Goal: Use online tool/utility

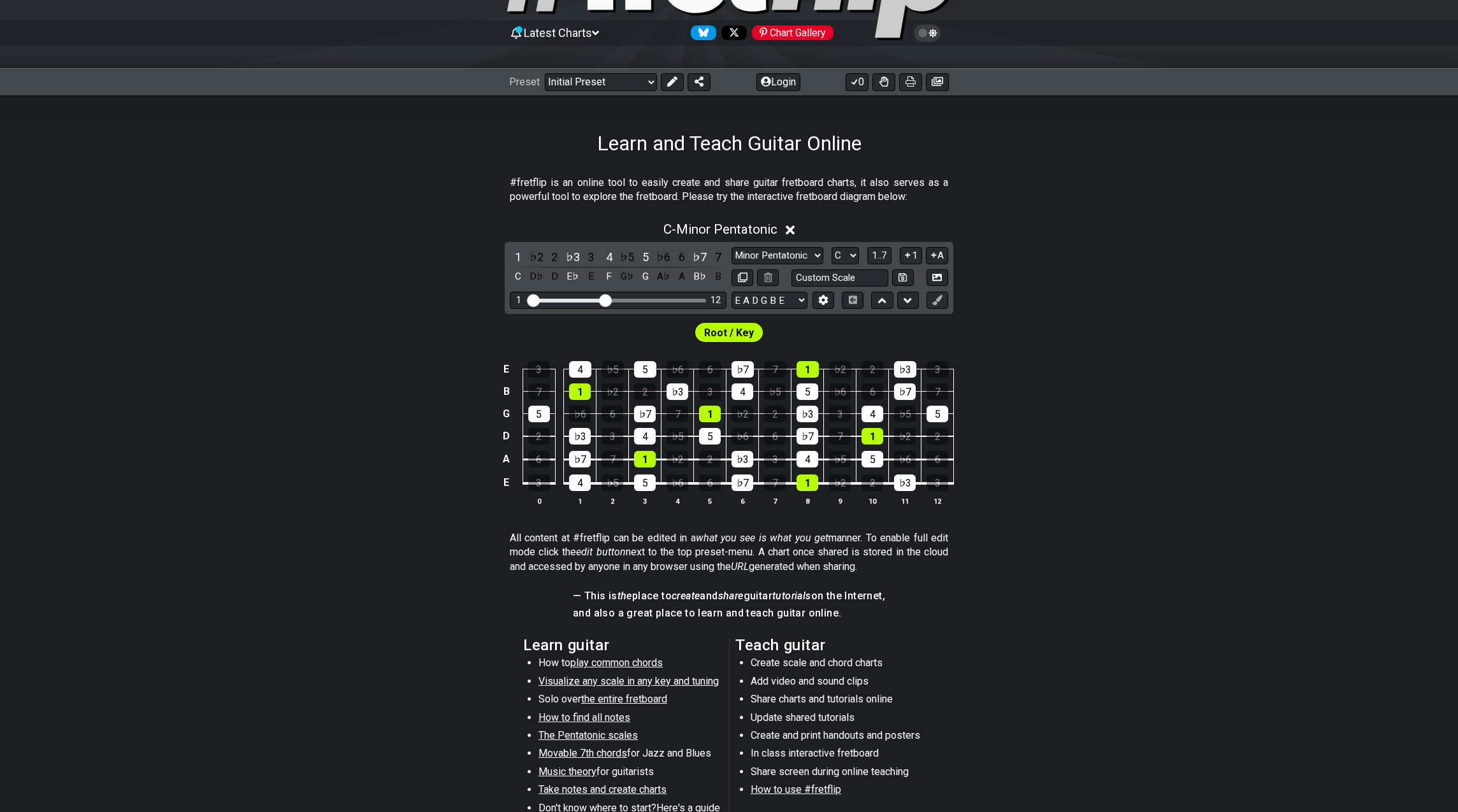
scroll to position [113, 0]
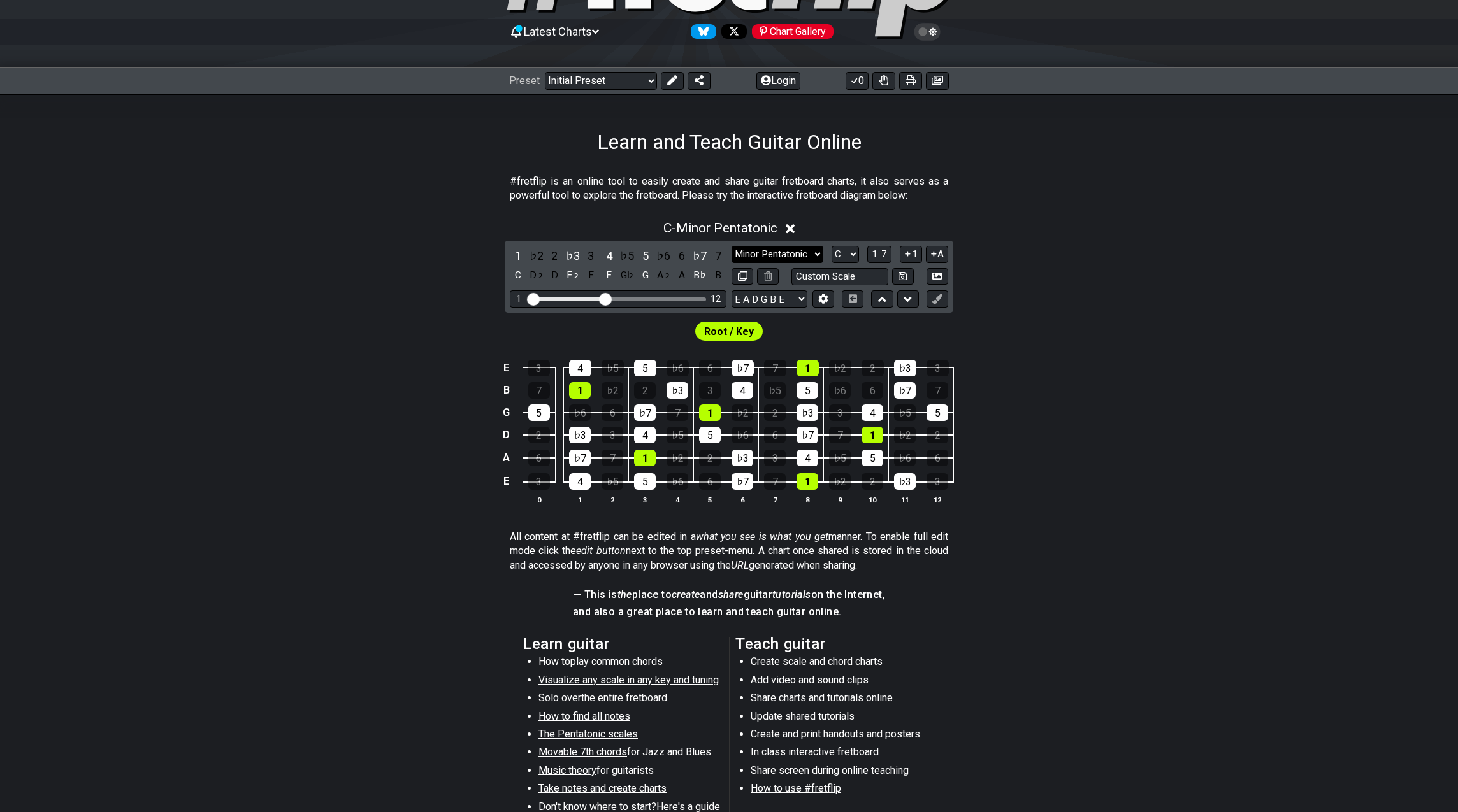
select select "Major"
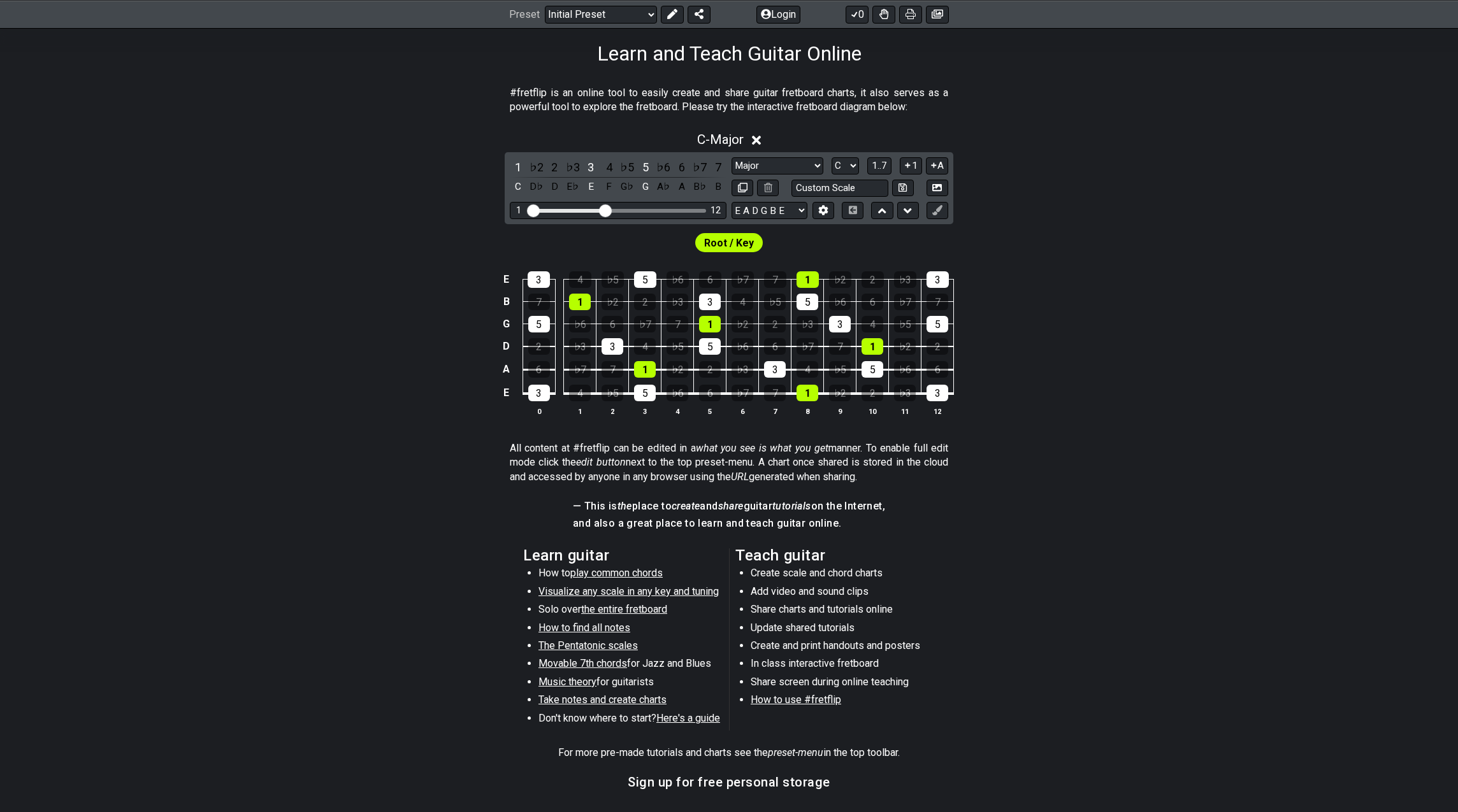
scroll to position [204, 0]
drag, startPoint x: 605, startPoint y: 207, endPoint x: 627, endPoint y: 211, distance: 22.4
click at [628, 208] on input "Visible fret range" at bounding box center [618, 208] width 181 height 0
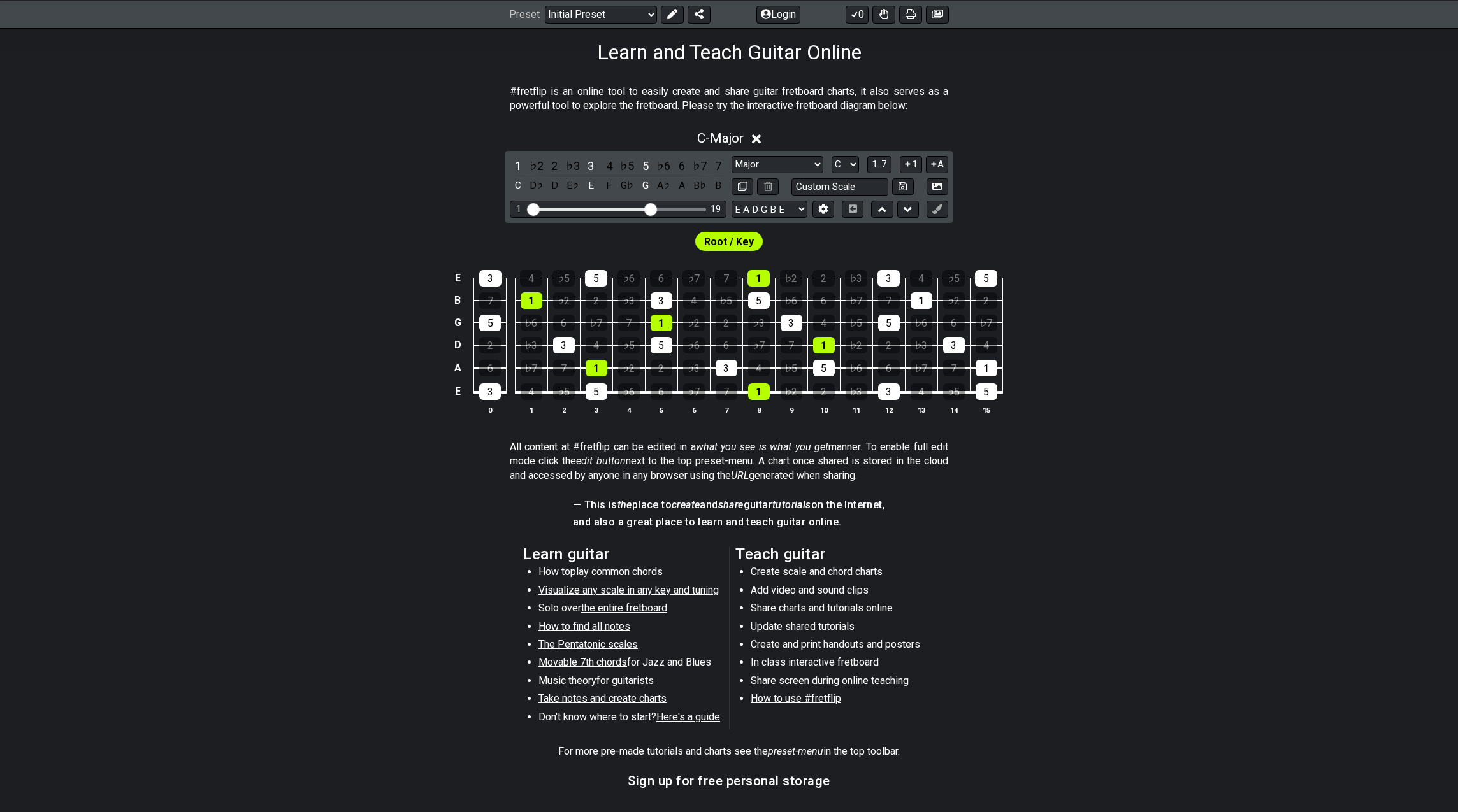
drag, startPoint x: 628, startPoint y: 208, endPoint x: 652, endPoint y: 209, distance: 24.0
click at [652, 208] on input "Visible fret range" at bounding box center [618, 208] width 181 height 0
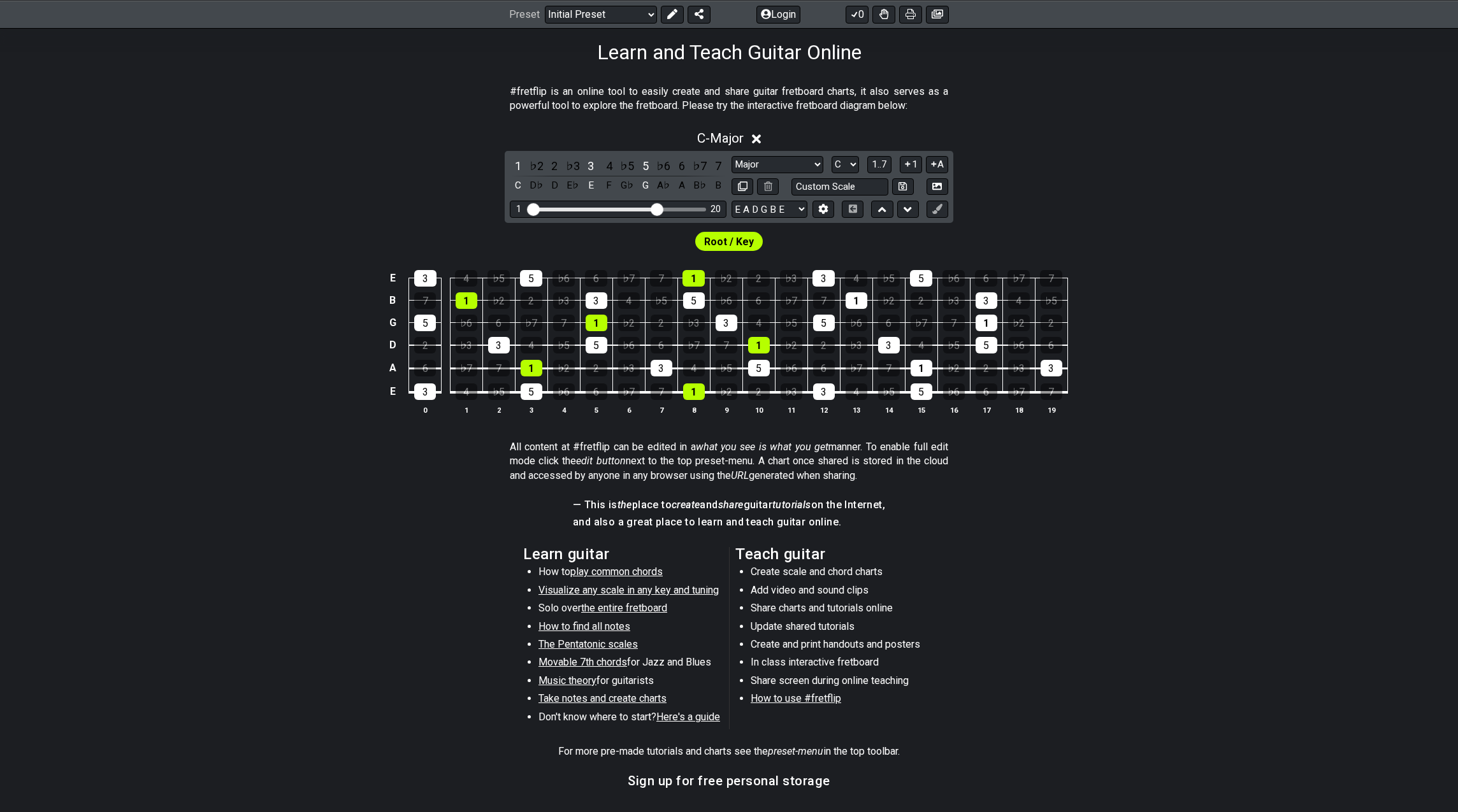
drag, startPoint x: 652, startPoint y: 209, endPoint x: 660, endPoint y: 210, distance: 8.1
click at [660, 208] on input "Visible fret range" at bounding box center [618, 208] width 181 height 0
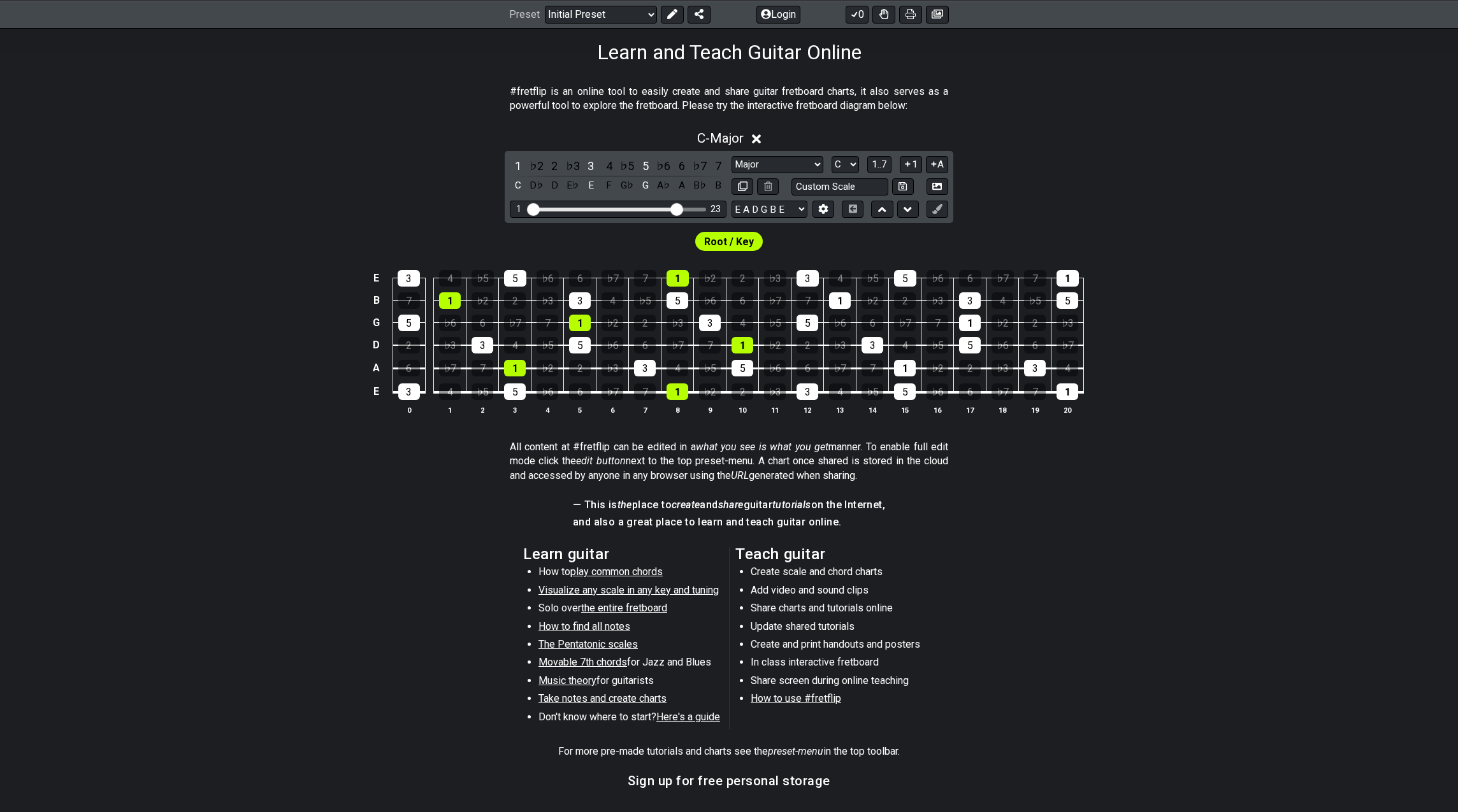
drag, startPoint x: 664, startPoint y: 209, endPoint x: 680, endPoint y: 210, distance: 16.0
click at [680, 208] on input "Visible fret range" at bounding box center [618, 208] width 181 height 0
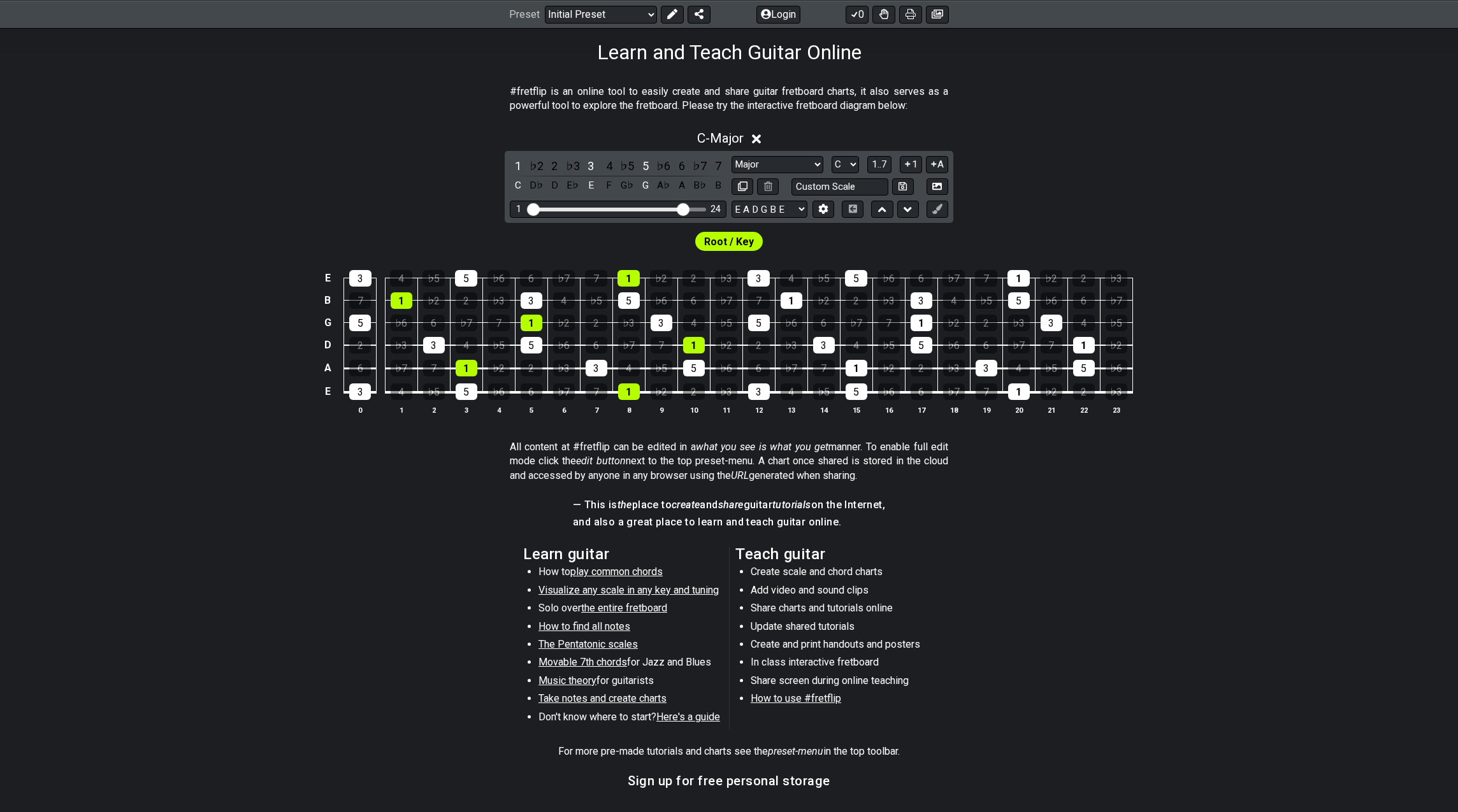
click at [681, 208] on input "Visible fret range" at bounding box center [618, 208] width 181 height 0
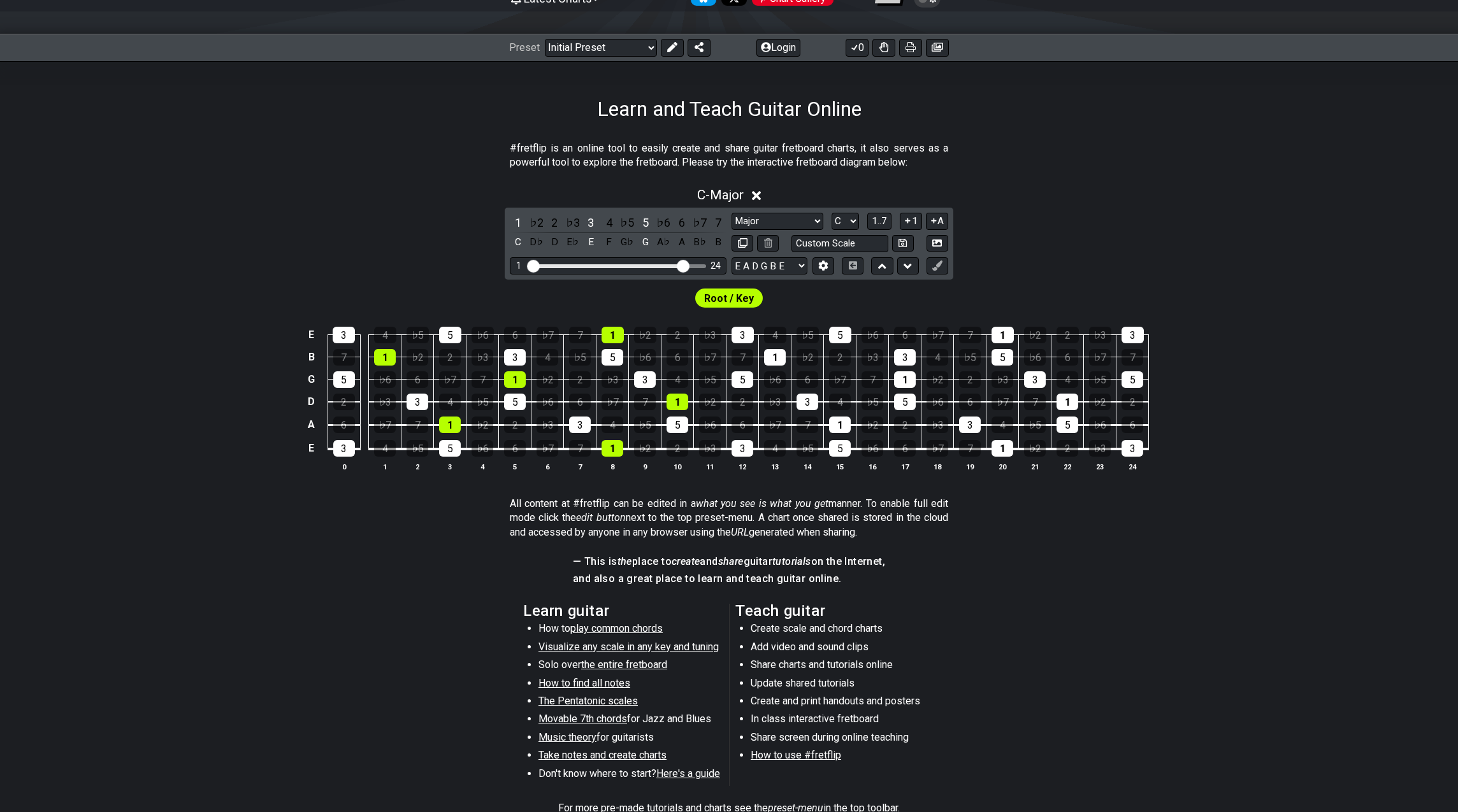
scroll to position [151, 0]
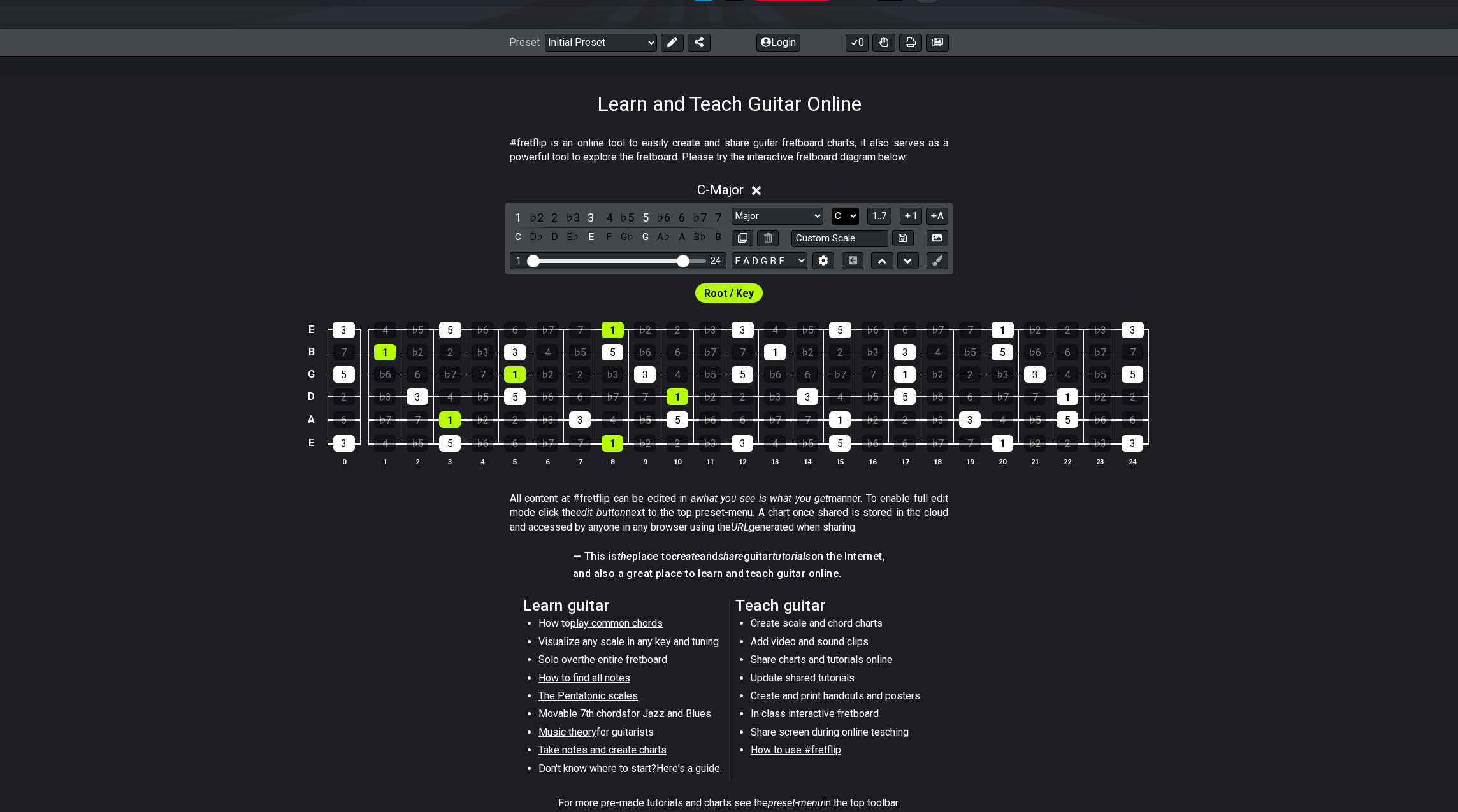
select select "G"
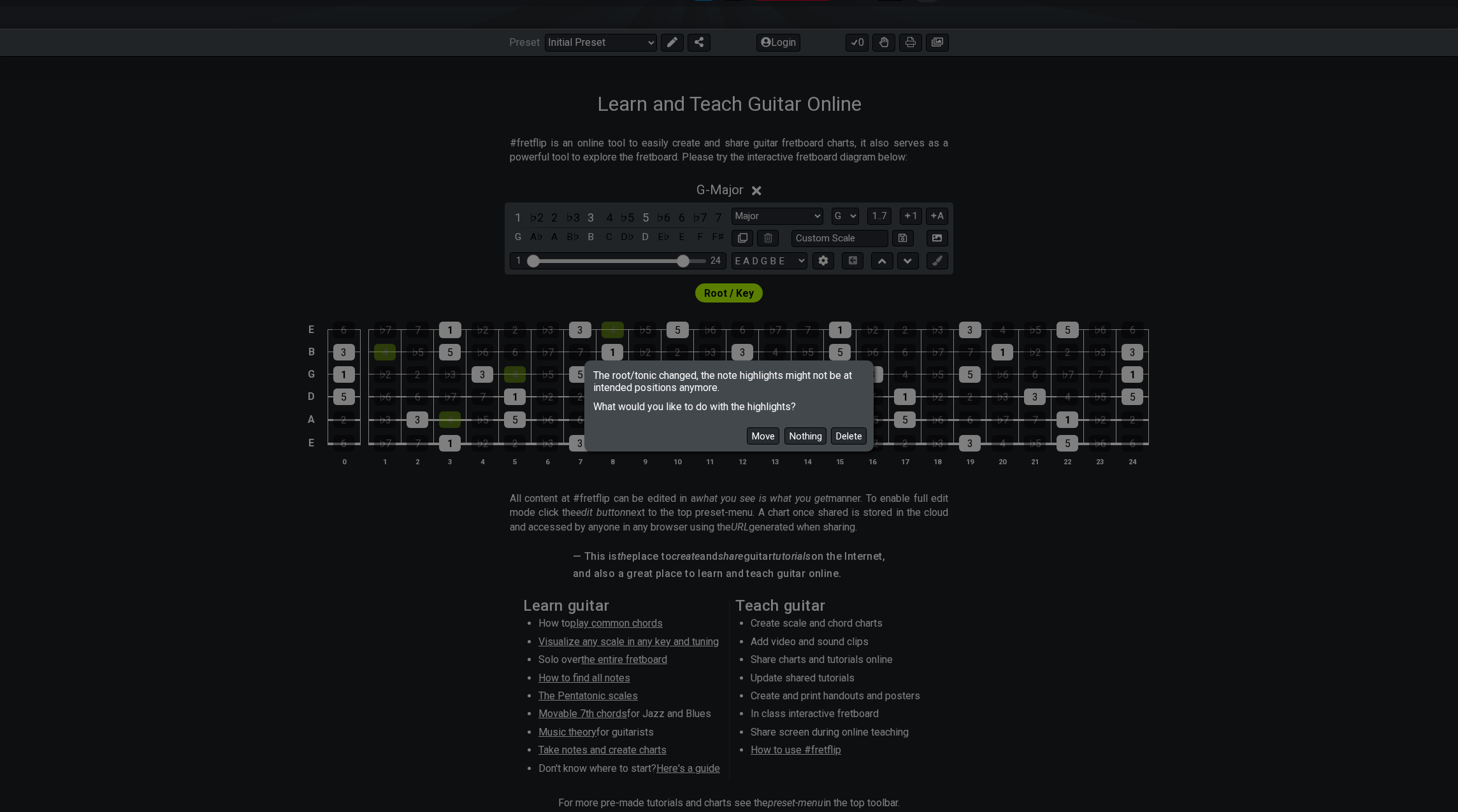
click at [842, 435] on button "Delete" at bounding box center [848, 436] width 36 height 17
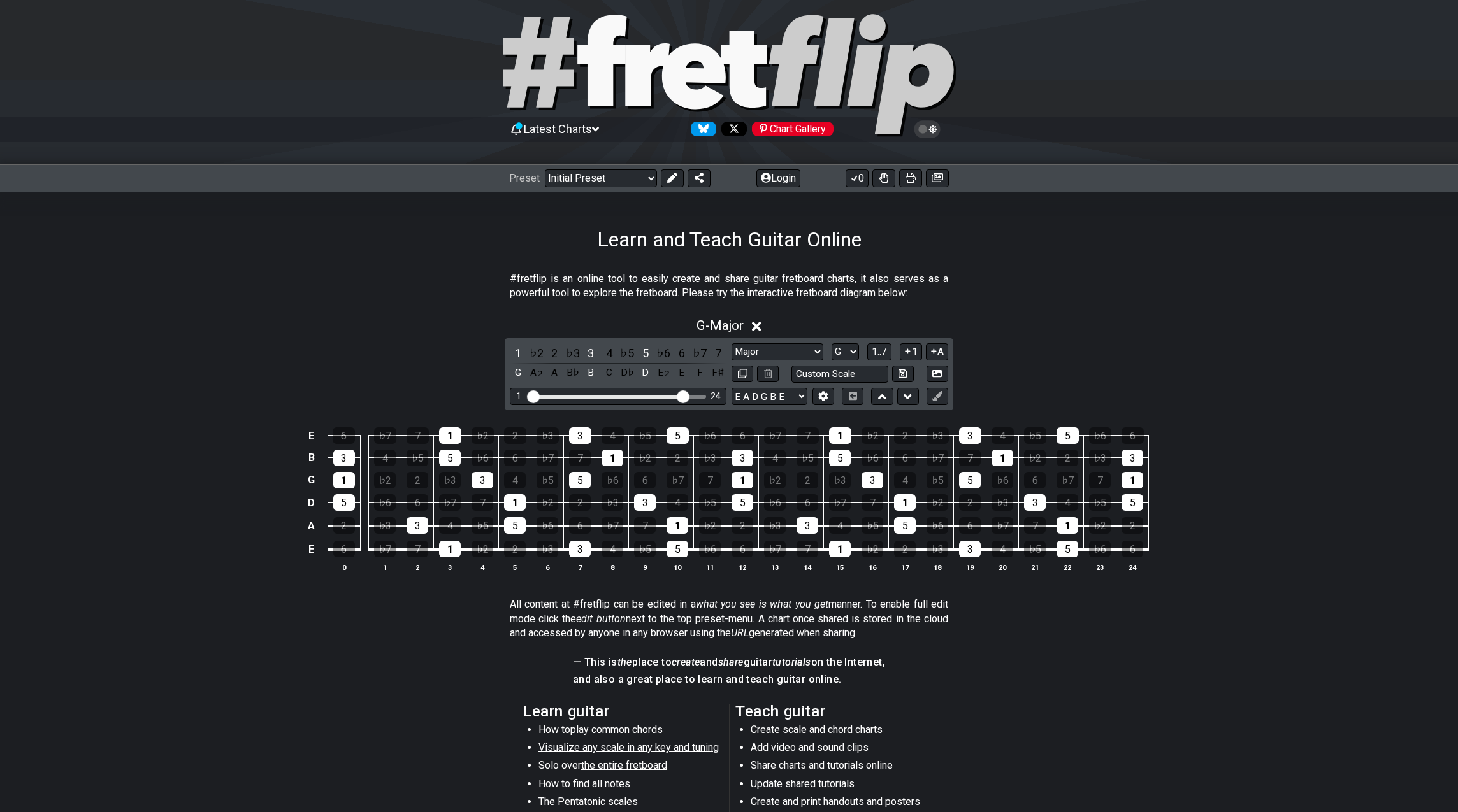
scroll to position [16, 0]
click at [614, 68] on icon at bounding box center [729, 75] width 459 height 128
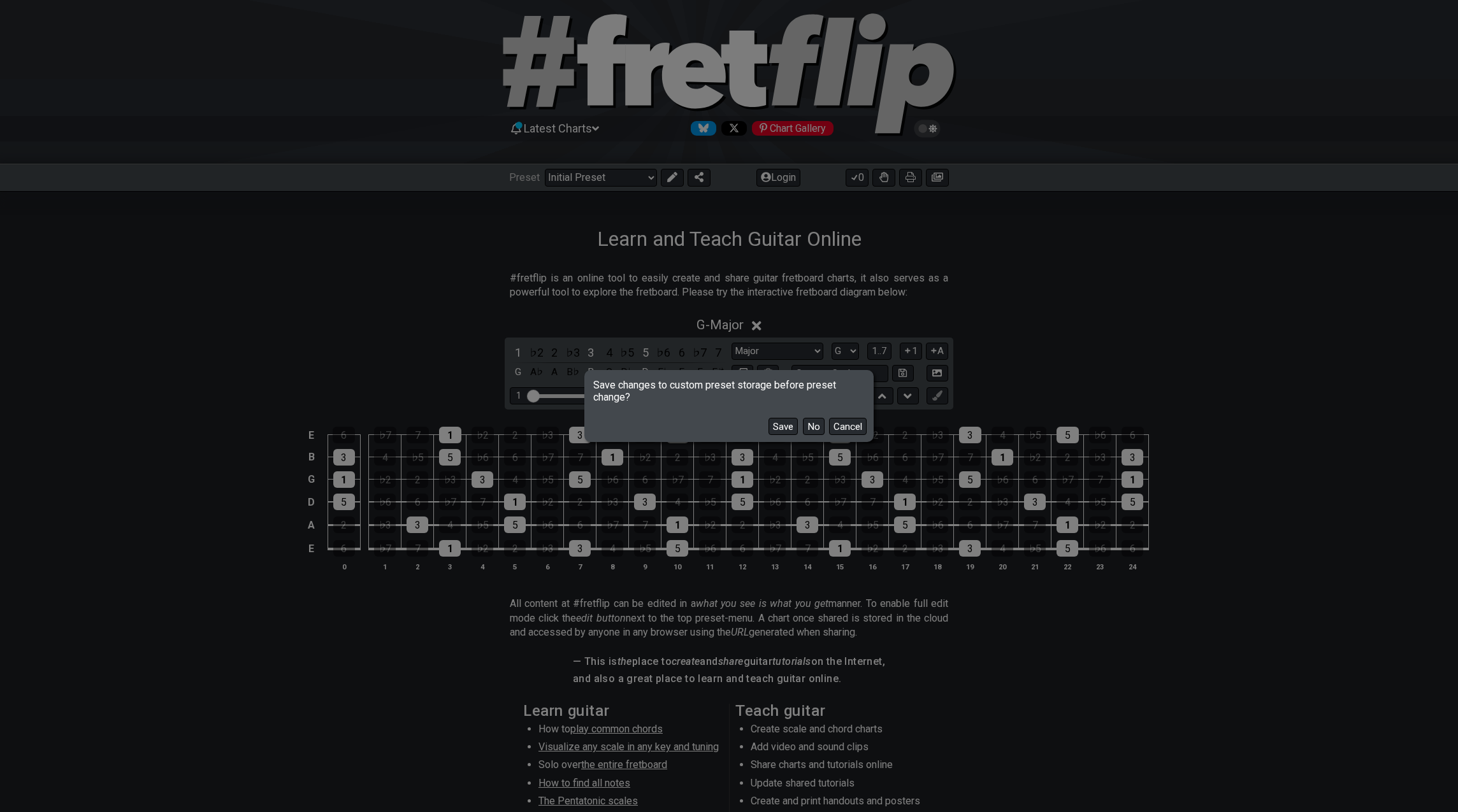
click at [813, 428] on button "No" at bounding box center [814, 426] width 22 height 17
select select "Minor Pentatonic"
select select "C"
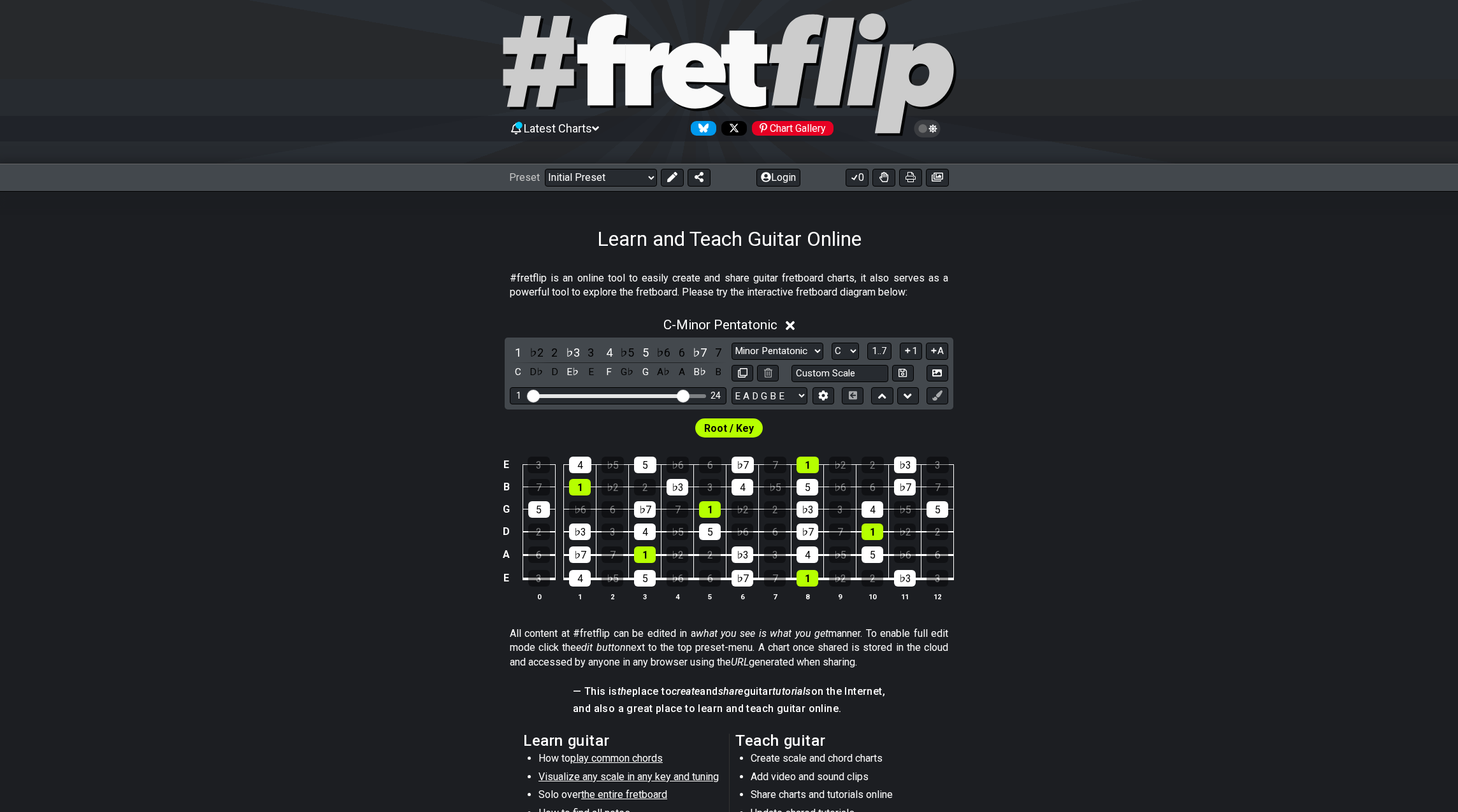
click at [634, 84] on icon at bounding box center [648, 74] width 45 height 62
click at [643, 91] on icon at bounding box center [648, 74] width 45 height 62
